Goal: Task Accomplishment & Management: Manage account settings

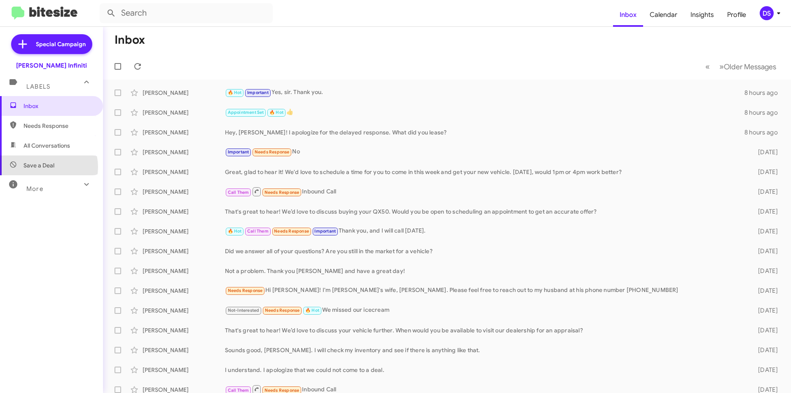
click at [44, 167] on span "Save a Deal" at bounding box center [38, 165] width 31 height 8
type input "in:not-interested"
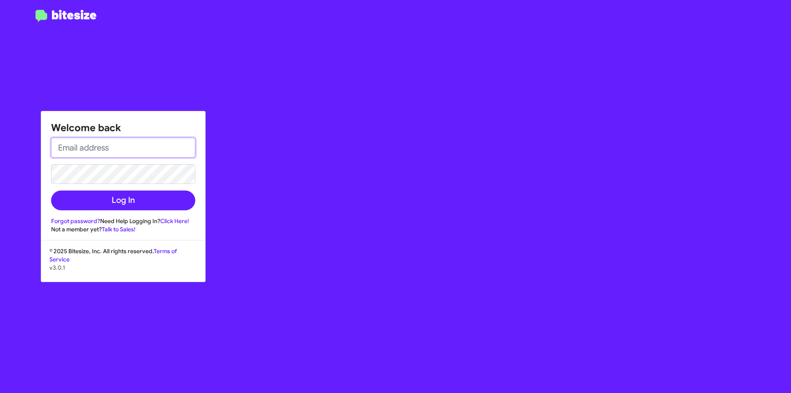
type input "dsparrow@hicksautogroup.com"
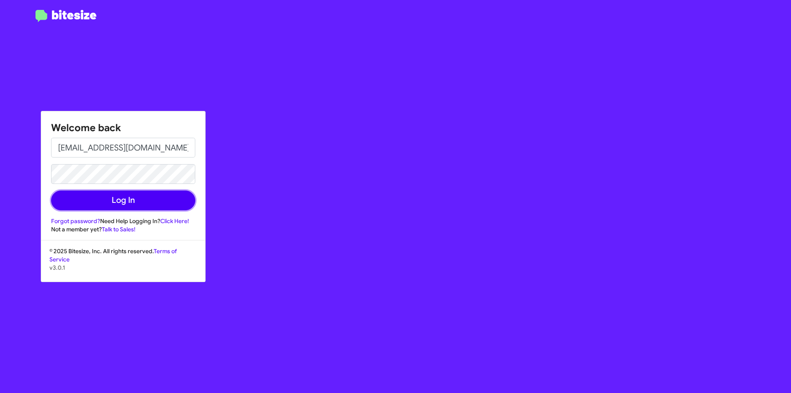
click at [142, 193] on button "Log In" at bounding box center [123, 200] width 144 height 20
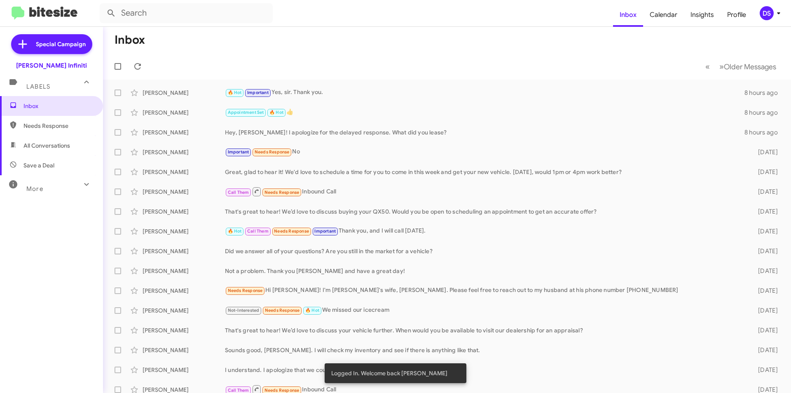
click at [774, 12] on icon at bounding box center [779, 13] width 10 height 10
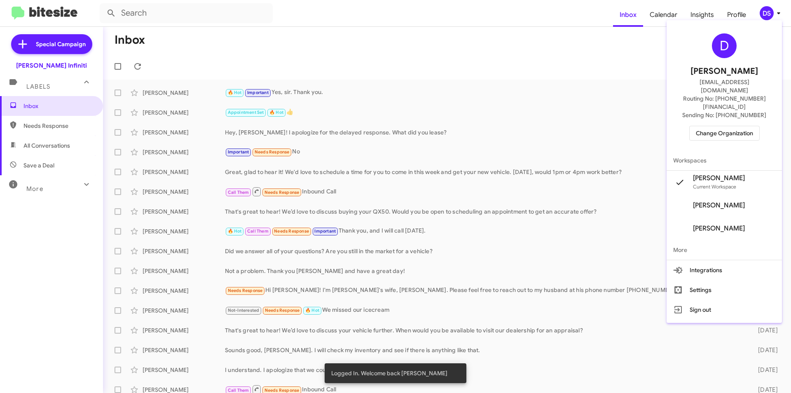
click at [738, 126] on span "Change Organization" at bounding box center [724, 133] width 57 height 14
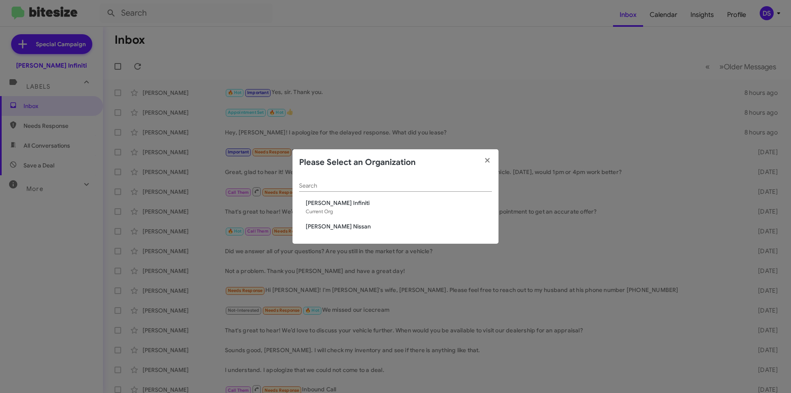
click at [337, 222] on span "[PERSON_NAME] Nissan" at bounding box center [399, 226] width 186 height 8
